Goal: Navigation & Orientation: Find specific page/section

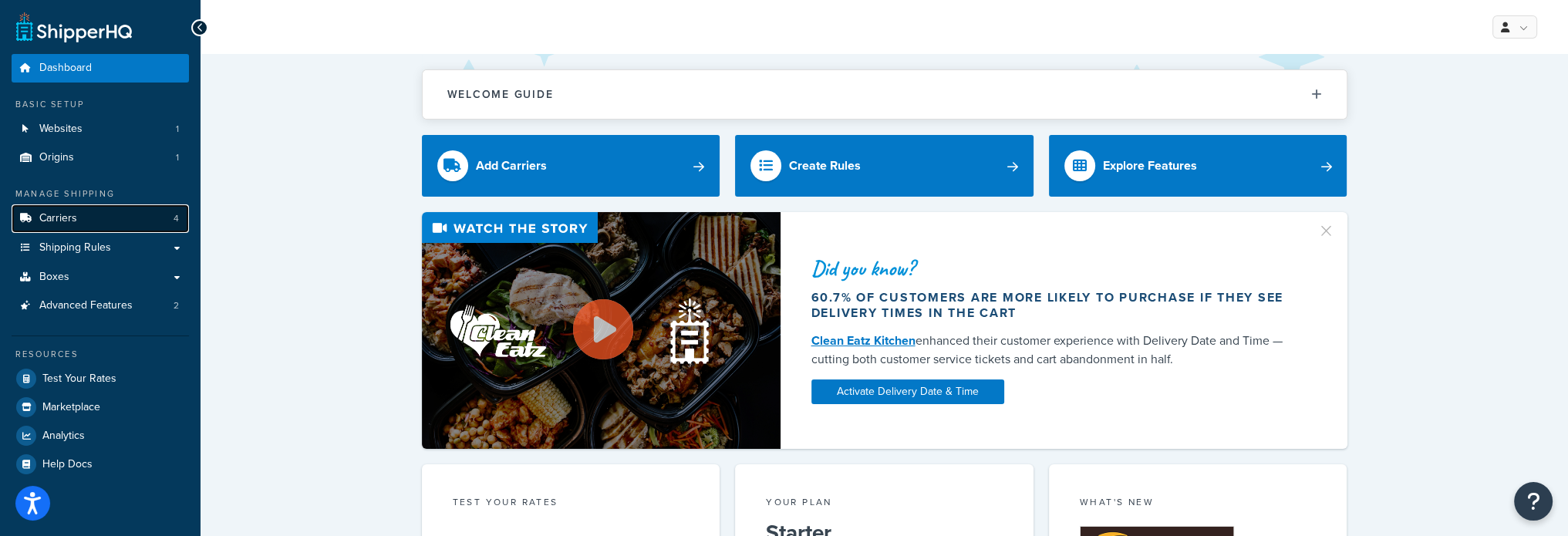
click at [87, 209] on link "Carriers 4" at bounding box center [101, 218] width 178 height 29
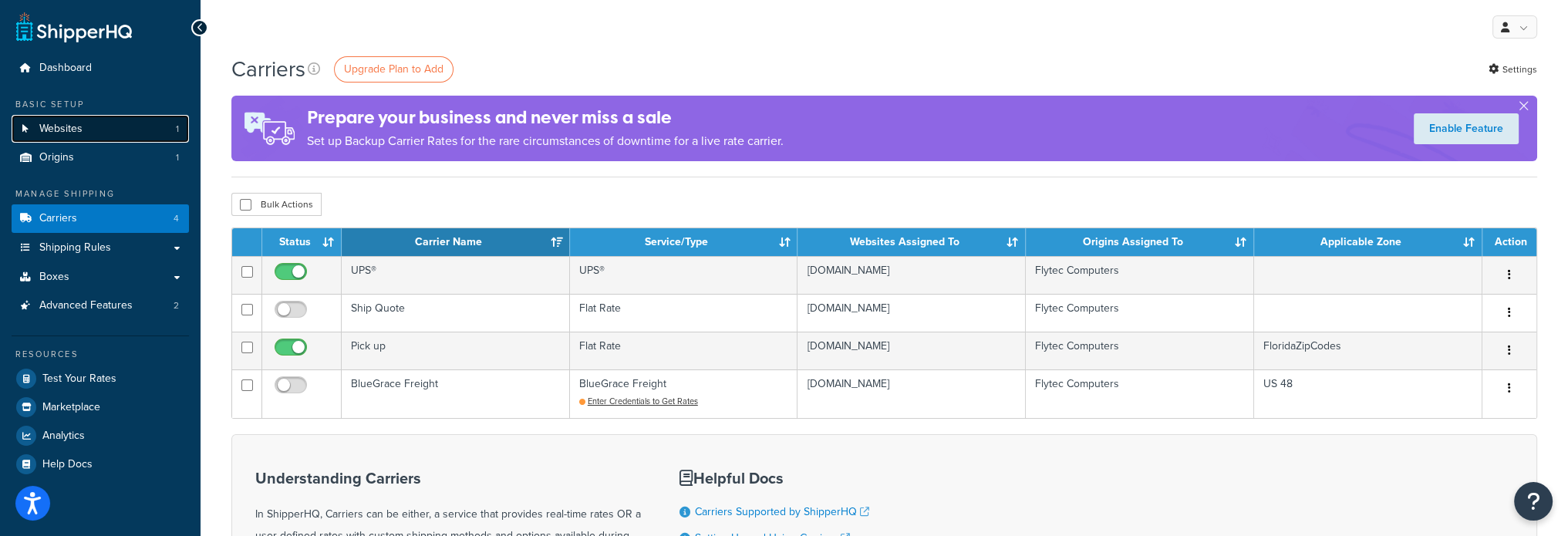
click at [87, 121] on link "Websites 1" at bounding box center [101, 128] width 178 height 29
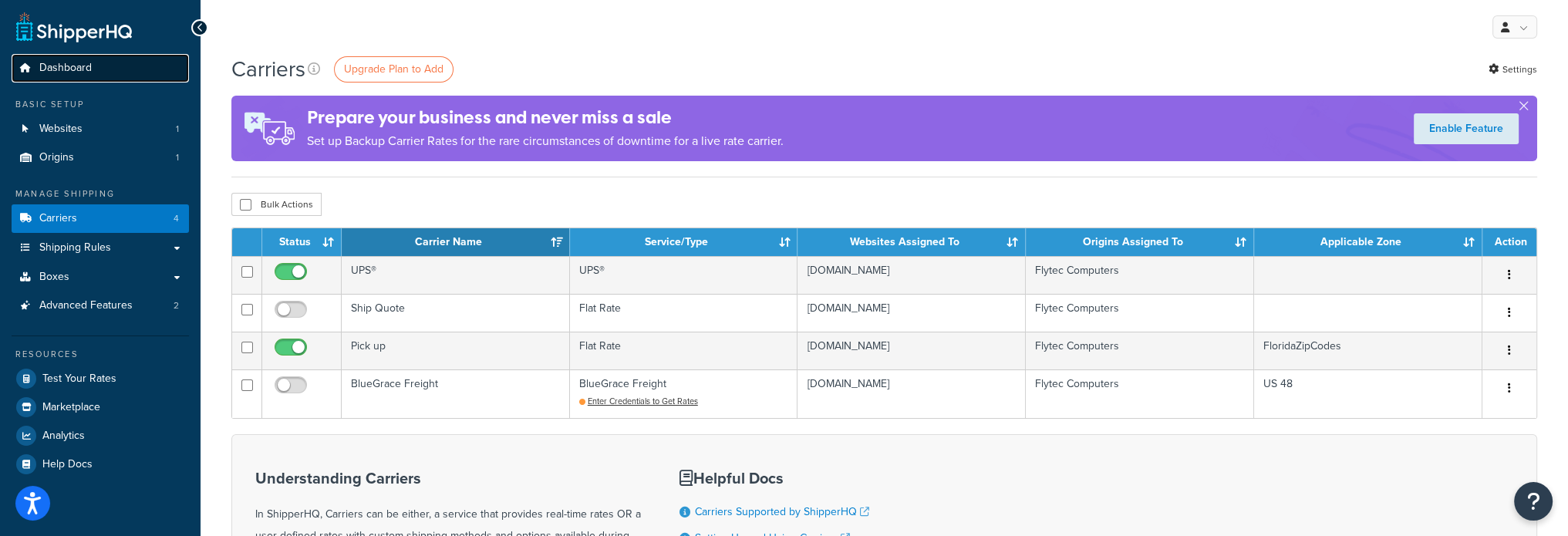
click at [90, 58] on link "Dashboard" at bounding box center [101, 68] width 178 height 29
